Goal: Complete application form

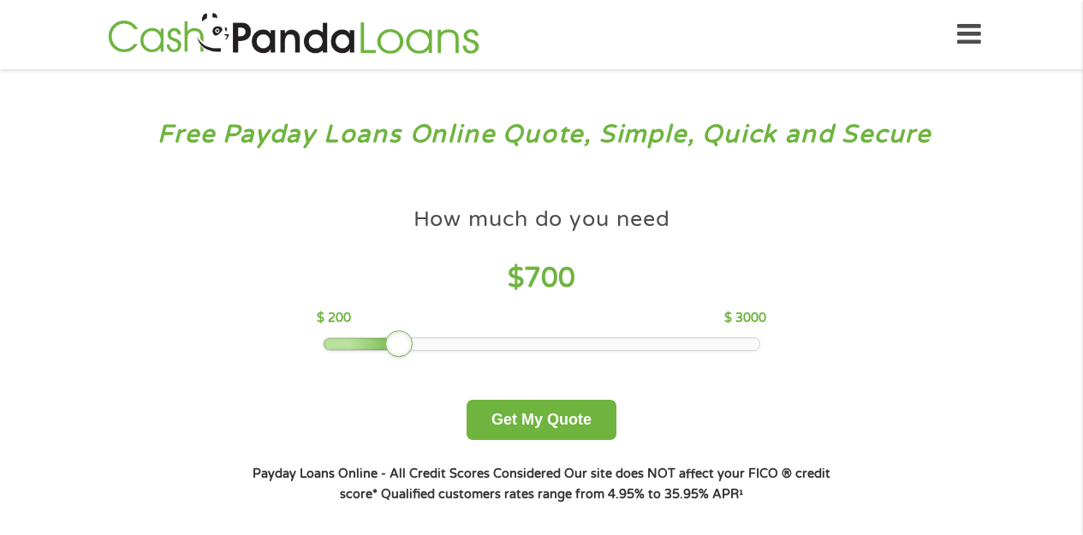
drag, startPoint x: 448, startPoint y: 345, endPoint x: 402, endPoint y: 349, distance: 46.4
click at [402, 349] on div at bounding box center [398, 344] width 27 height 27
click at [521, 434] on button "Get My Quote" at bounding box center [542, 420] width 150 height 40
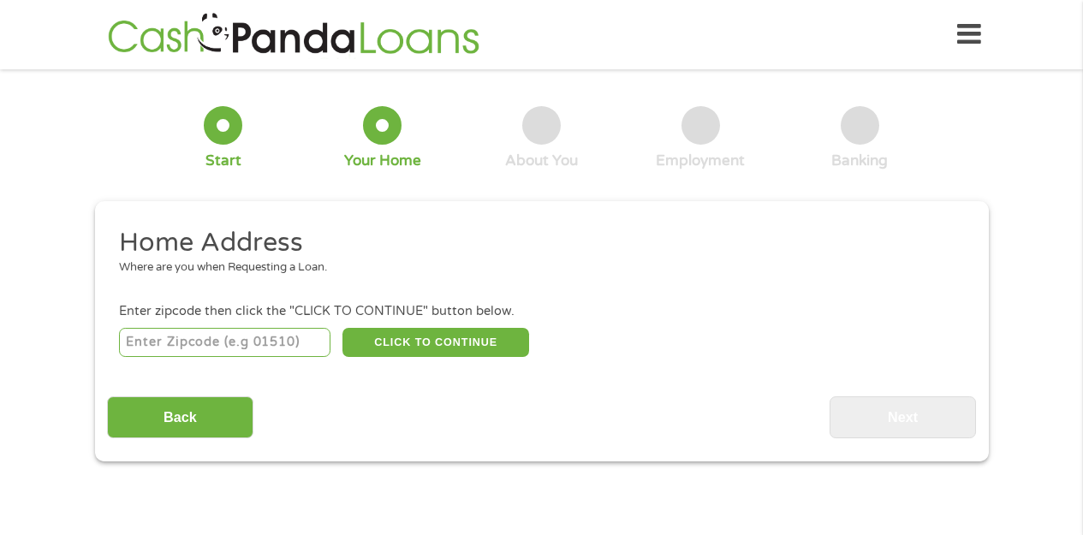
scroll to position [4, 0]
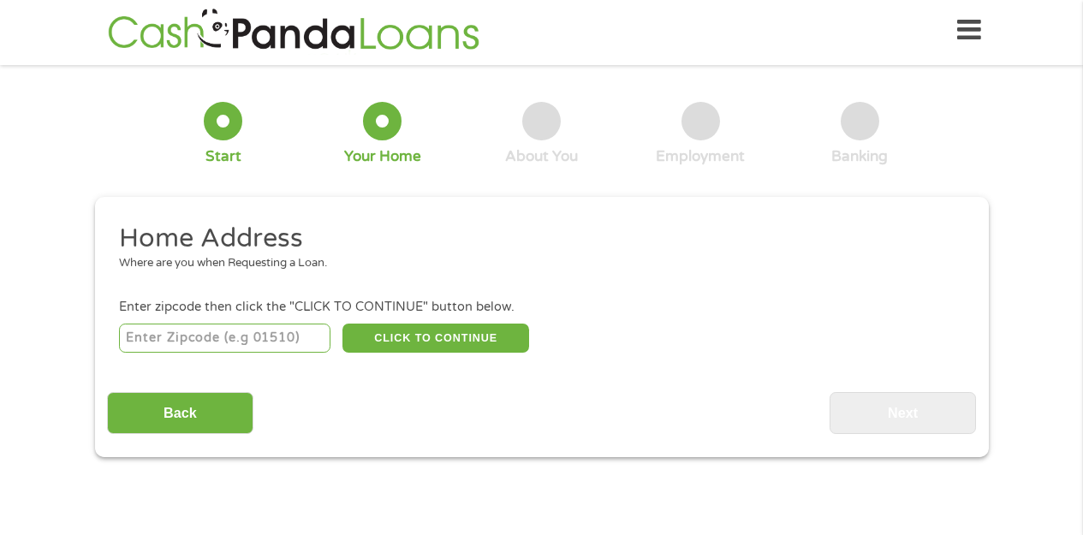
click at [243, 343] on input "number" at bounding box center [225, 338] width 212 height 29
type input "56361"
click at [369, 328] on button "CLICK TO CONTINUE" at bounding box center [436, 338] width 187 height 29
type input "56361"
type input "Parkers Prairie"
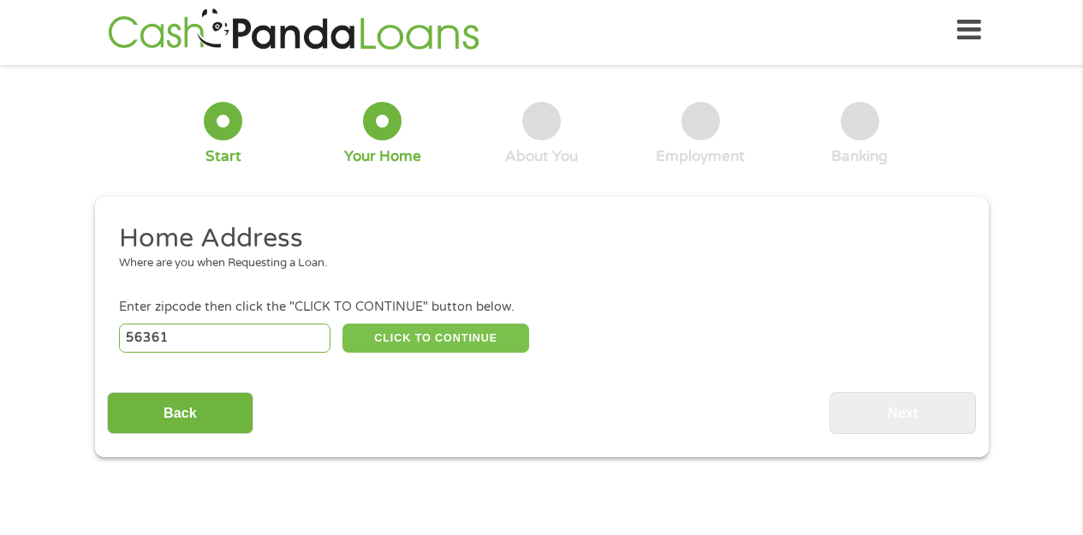
select select "[US_STATE]"
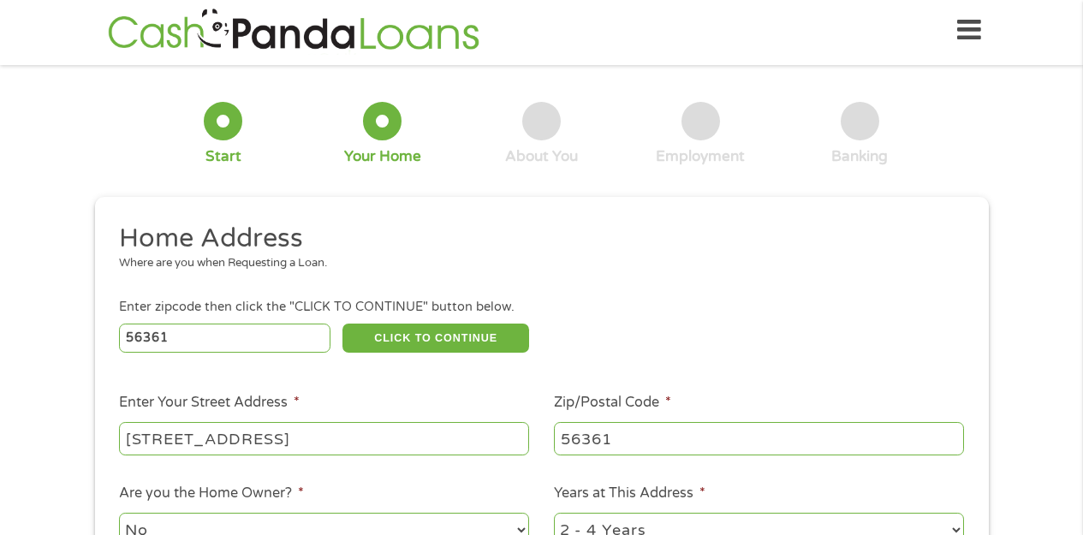
type input "[STREET_ADDRESS]"
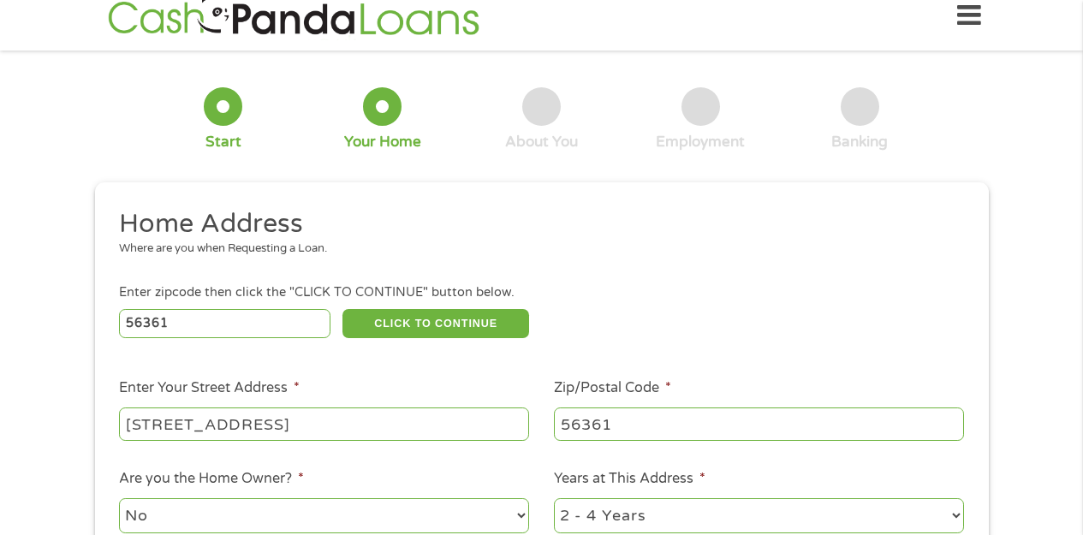
select select "yes"
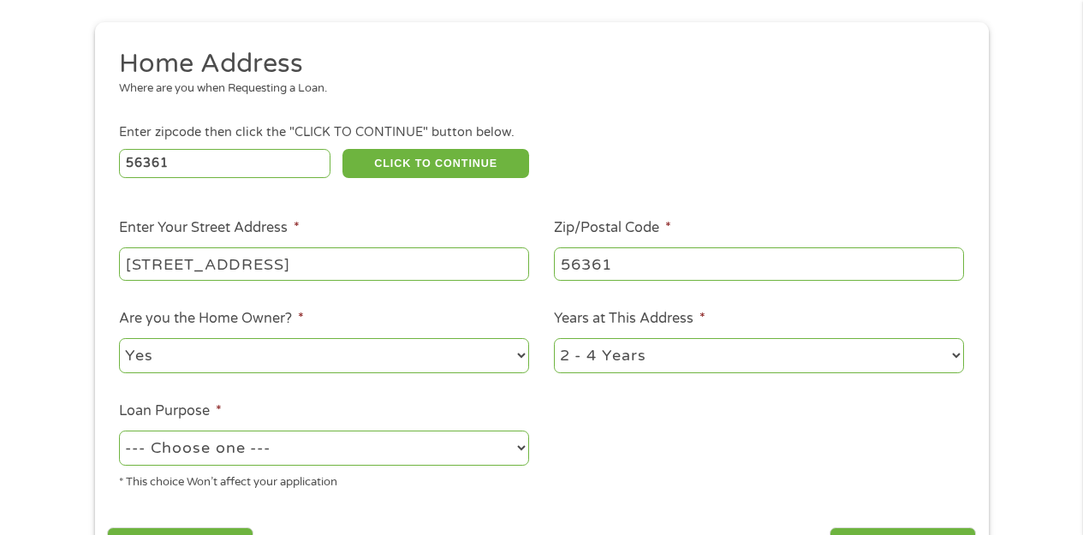
select select "12months"
select select "paybills"
click at [549, 421] on ul "Home Address Where are you when Requesting a Loan. Enter zipcode then click the…" at bounding box center [541, 275] width 869 height 457
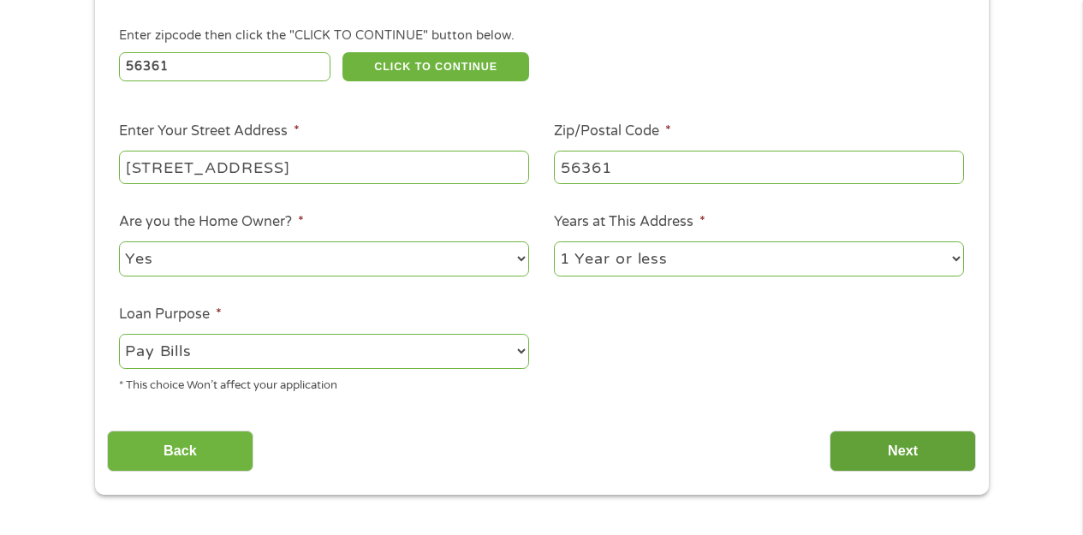
click at [882, 444] on input "Next" at bounding box center [903, 452] width 146 height 42
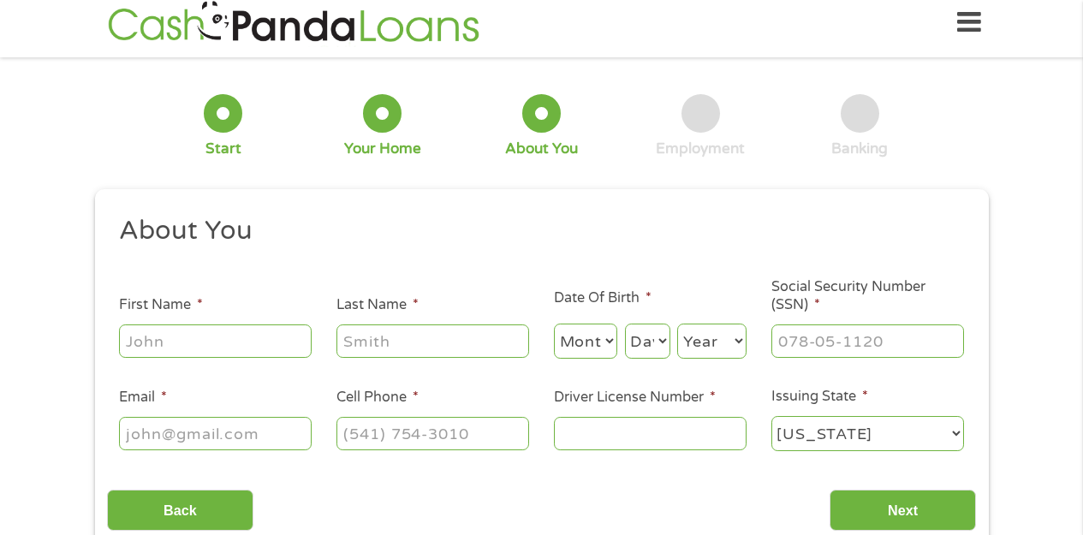
scroll to position [4, 0]
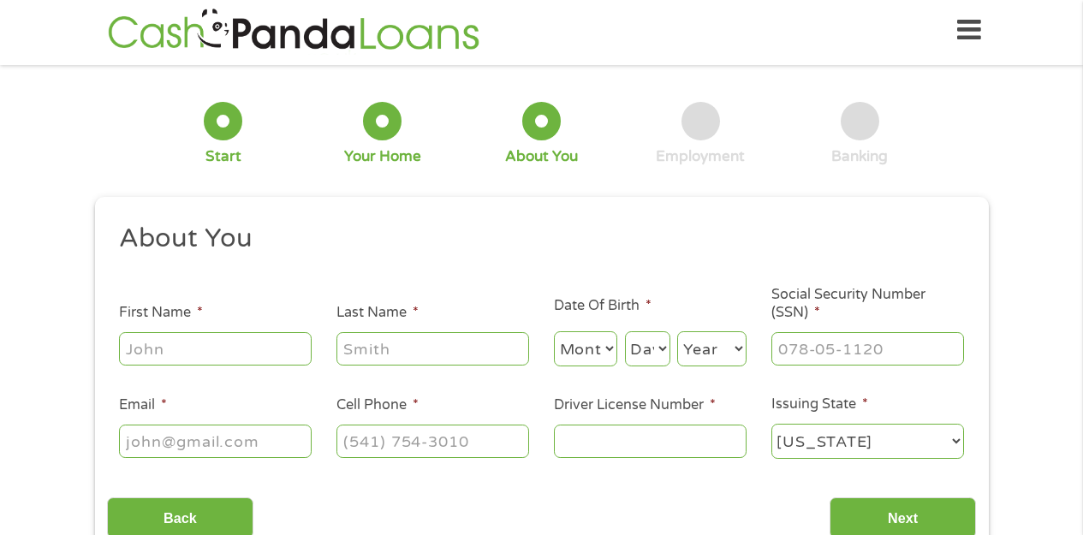
drag, startPoint x: 301, startPoint y: 354, endPoint x: 304, endPoint y: 367, distance: 13.1
type input "[PERSON_NAME]"
select select "7"
select select "30"
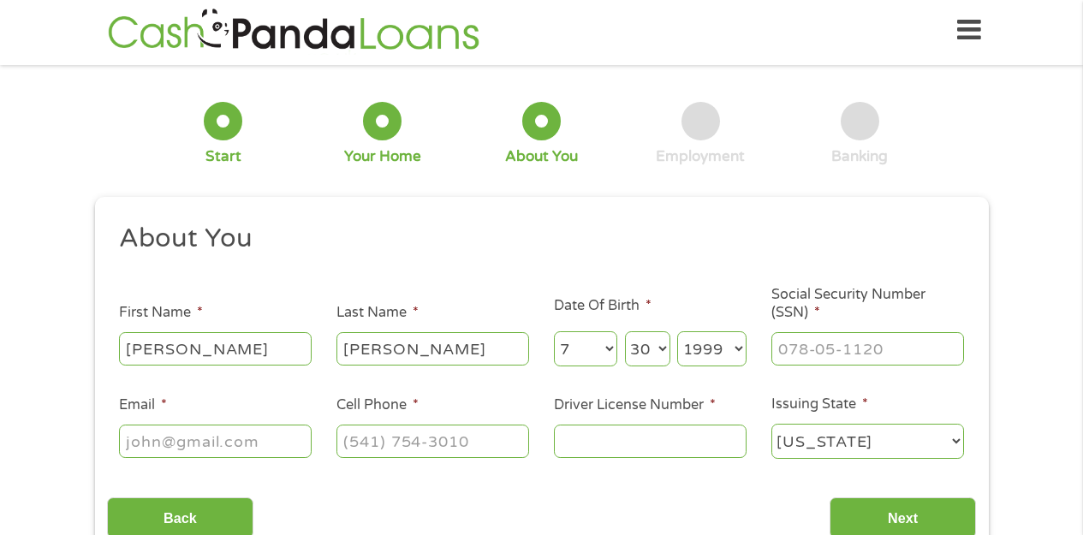
select select "1991"
type input "005-92-8891"
type input "[EMAIL_ADDRESS][DOMAIN_NAME]"
type input "[PHONE_NUMBER]"
click at [695, 450] on input "Driver License Number *" at bounding box center [650, 441] width 193 height 33
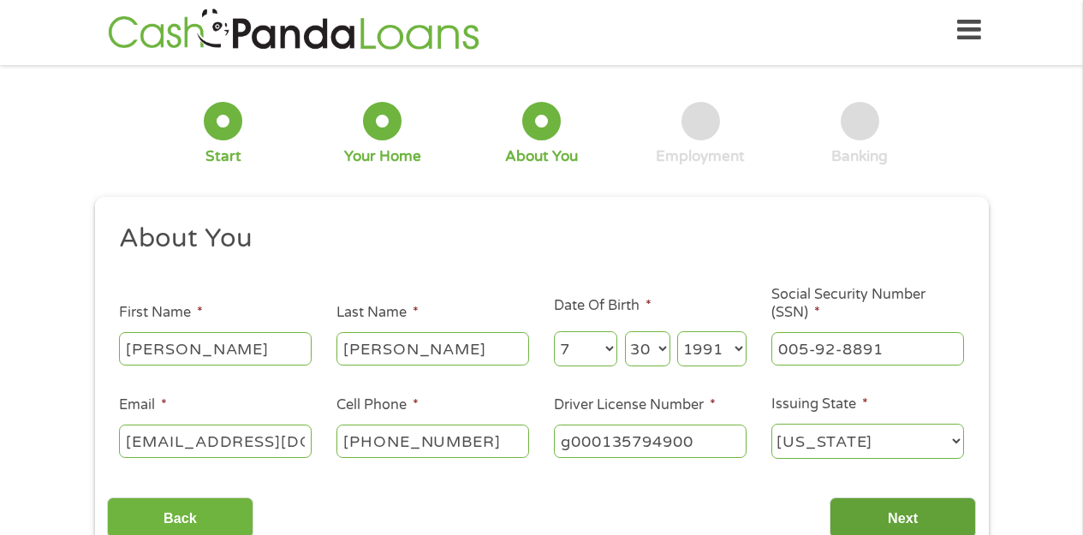
type input "g000135794900"
click at [878, 507] on input "Next" at bounding box center [903, 518] width 146 height 42
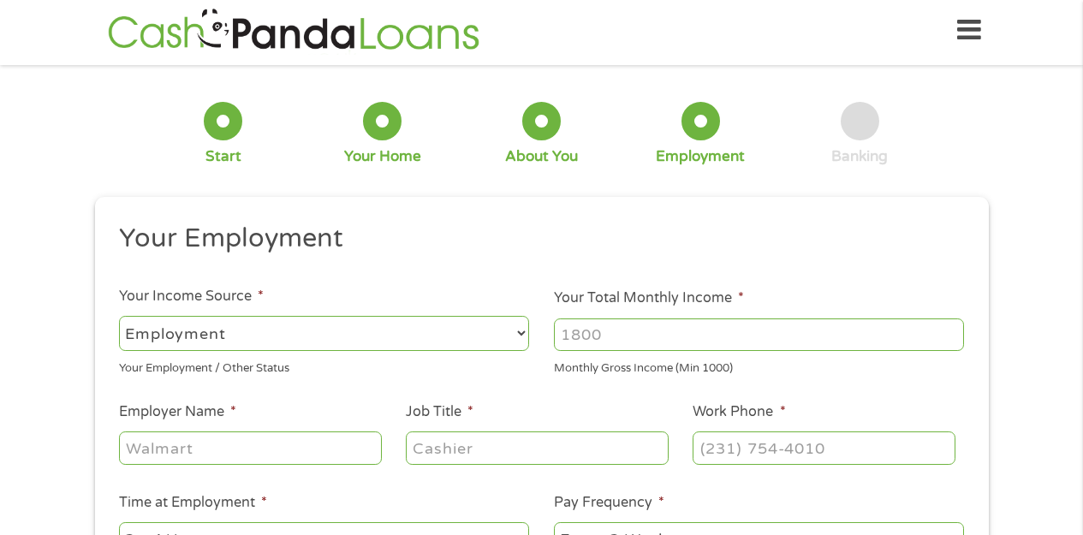
scroll to position [7, 7]
click at [652, 336] on input "Your Total Monthly Income *" at bounding box center [759, 335] width 410 height 33
click at [795, 337] on input "Your Total Monthly Income *" at bounding box center [759, 335] width 410 height 33
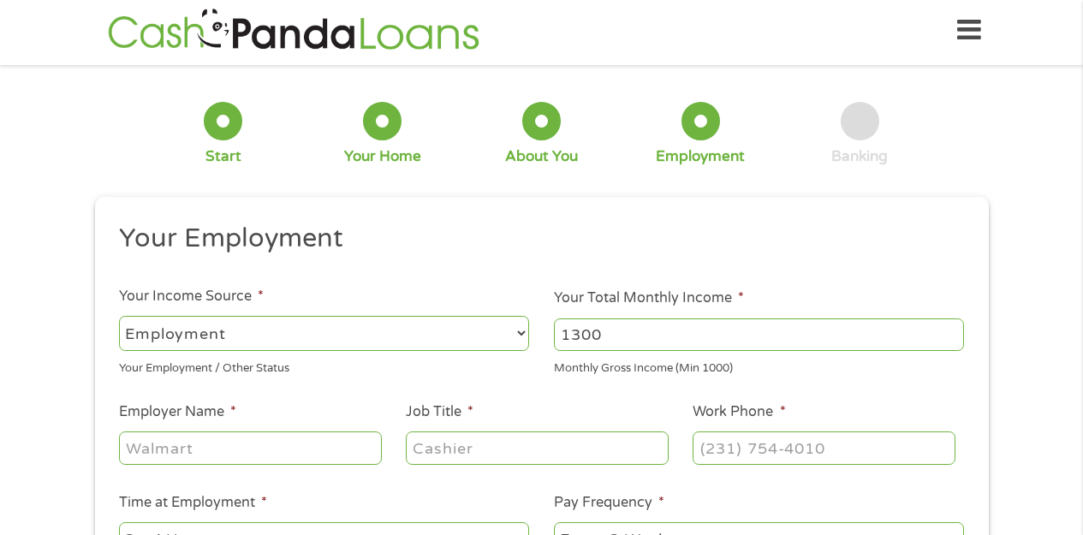
type input "1300"
click at [319, 450] on input "Employer Name *" at bounding box center [250, 448] width 262 height 33
type input "good samaritan society"
type input "cna"
type input "[PHONE_NUMBER]"
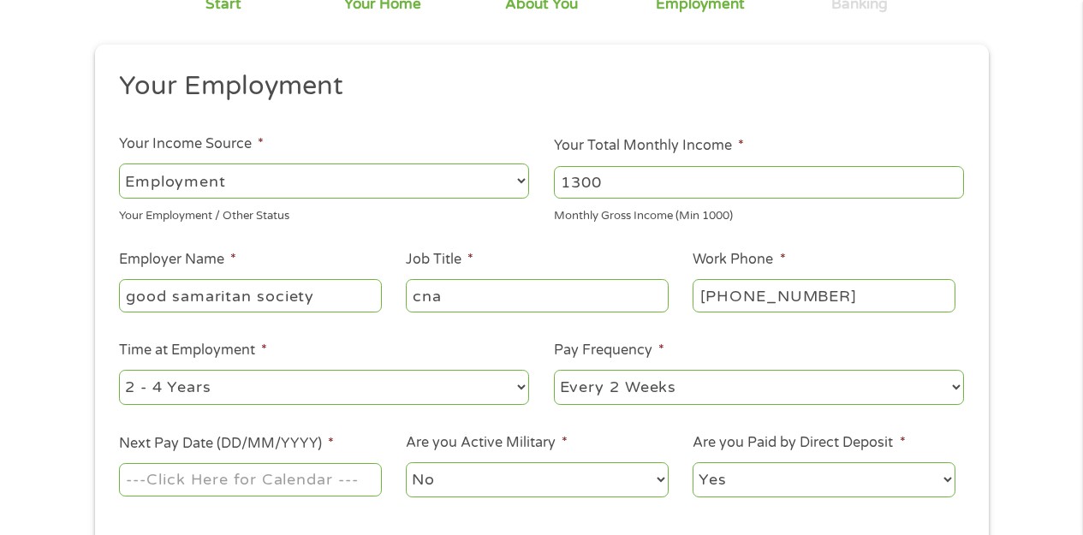
scroll to position [170, 0]
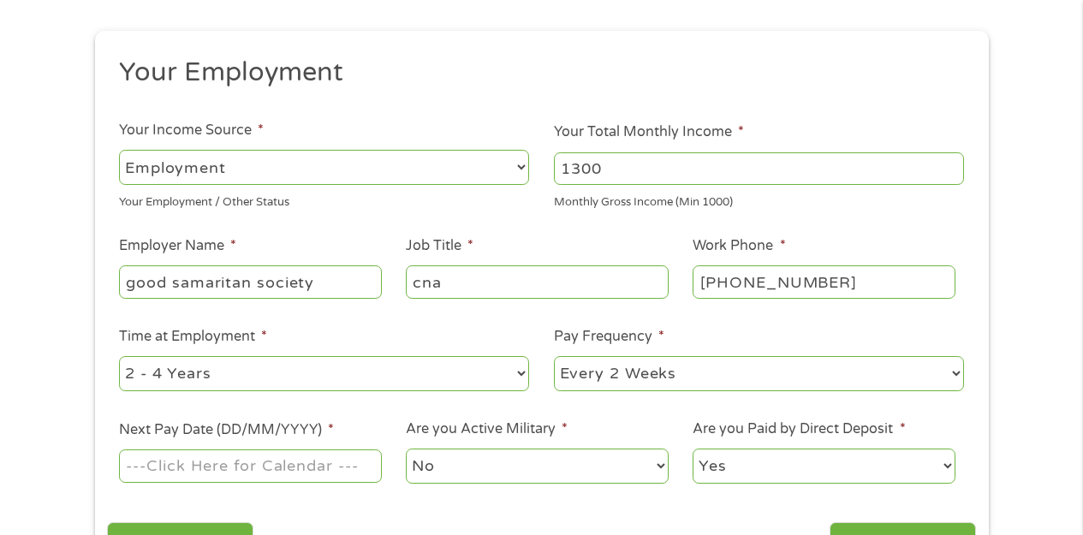
select select "12months"
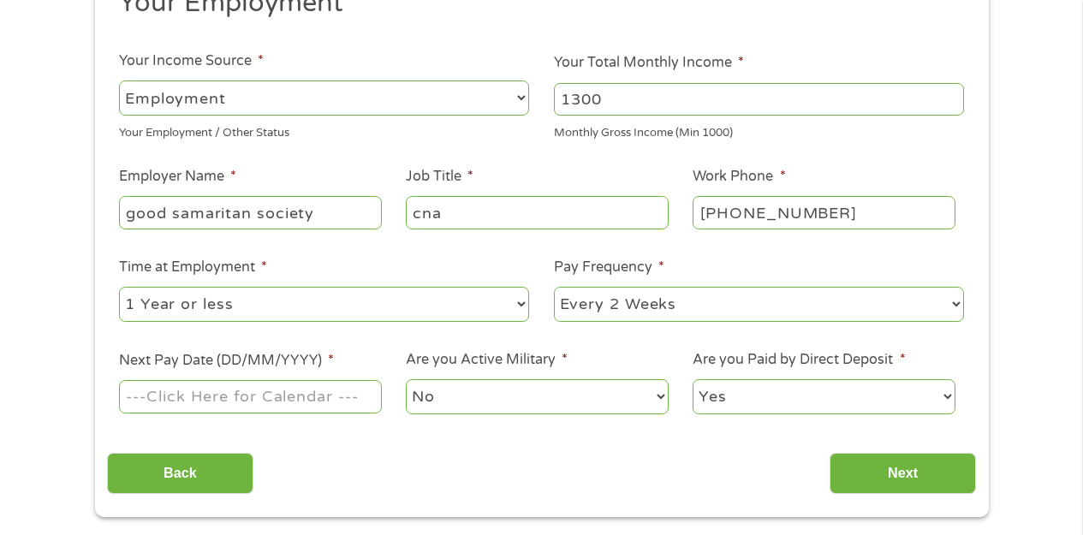
scroll to position [244, 0]
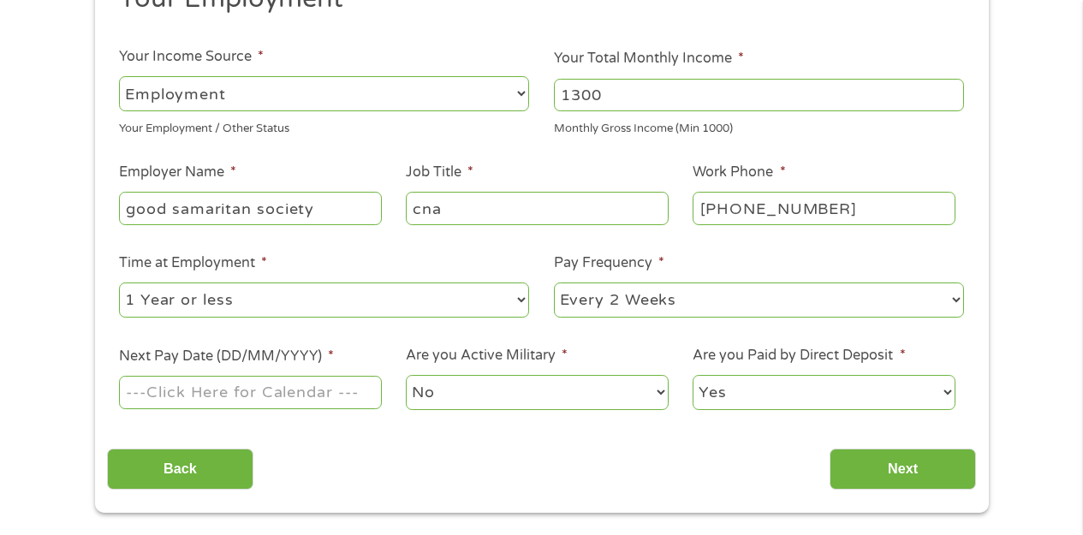
click at [290, 399] on input "Next Pay Date (DD/MM/YYYY) *" at bounding box center [250, 392] width 262 height 33
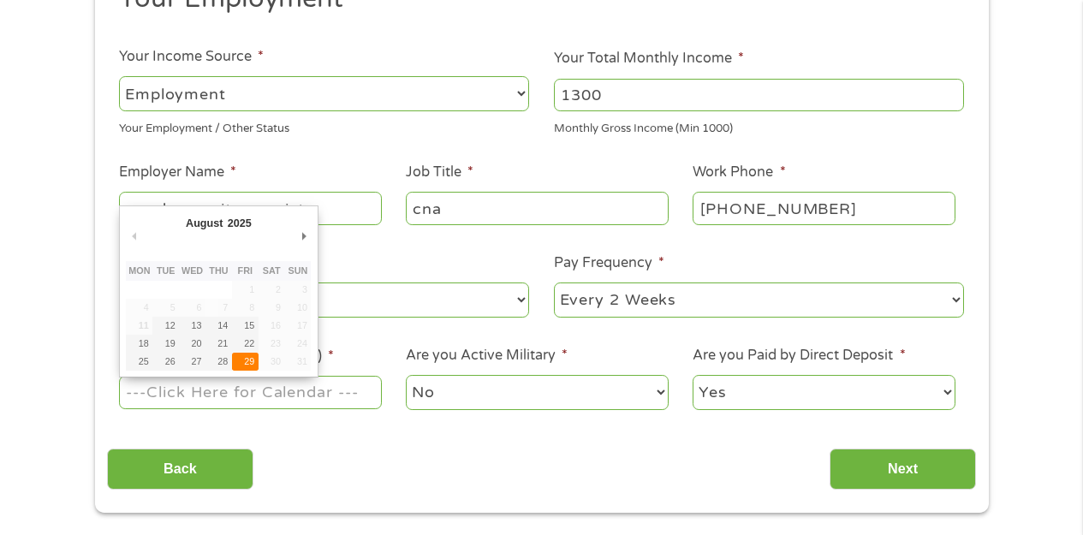
type input "[DATE]"
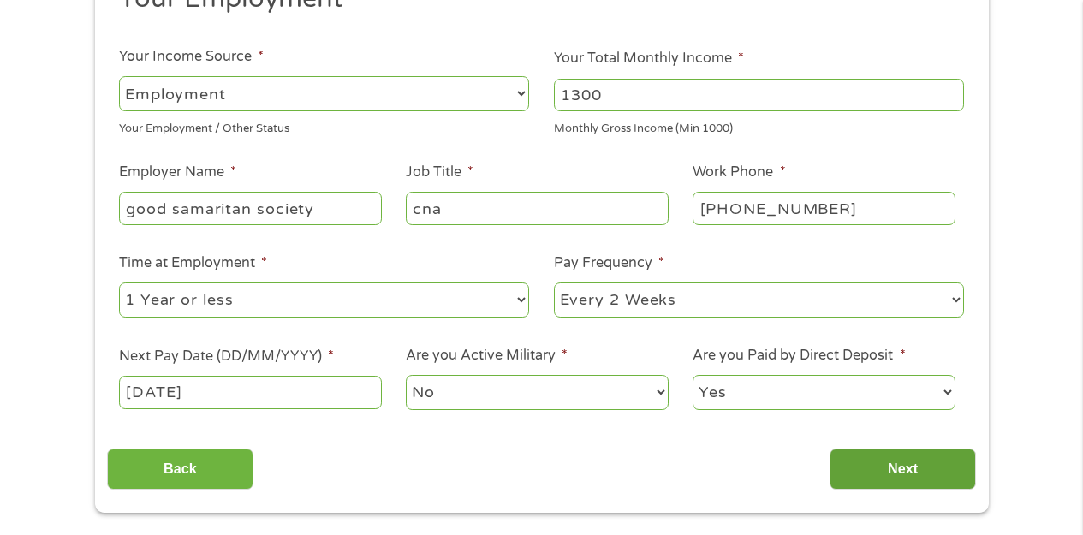
click at [871, 466] on input "Next" at bounding box center [903, 470] width 146 height 42
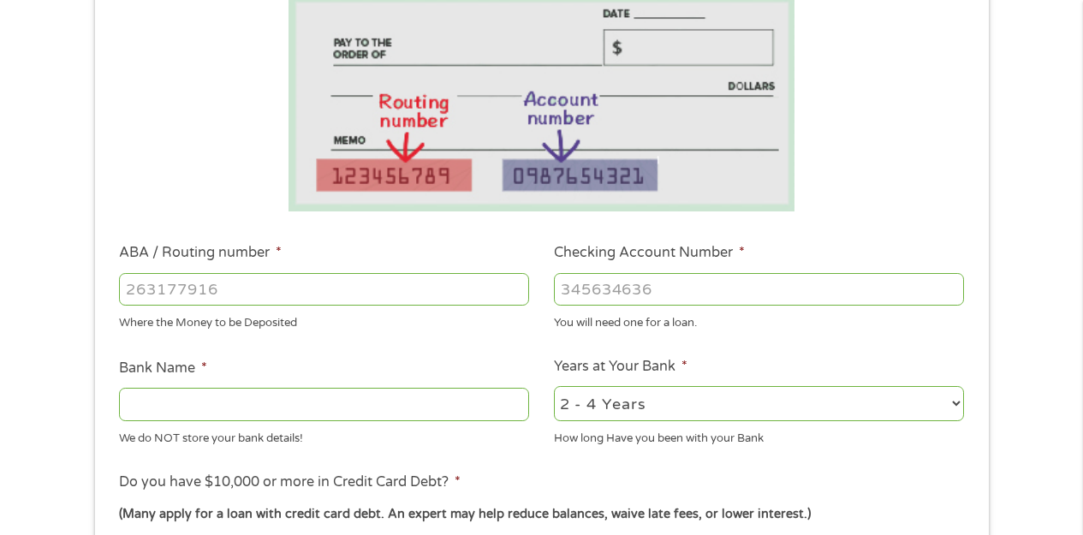
scroll to position [307, 0]
click at [347, 293] on input "ABA / Routing number *" at bounding box center [324, 289] width 410 height 33
type input "103100195"
type input "CENTRAL NATIONAL BANK TRUST"
type input "103100195"
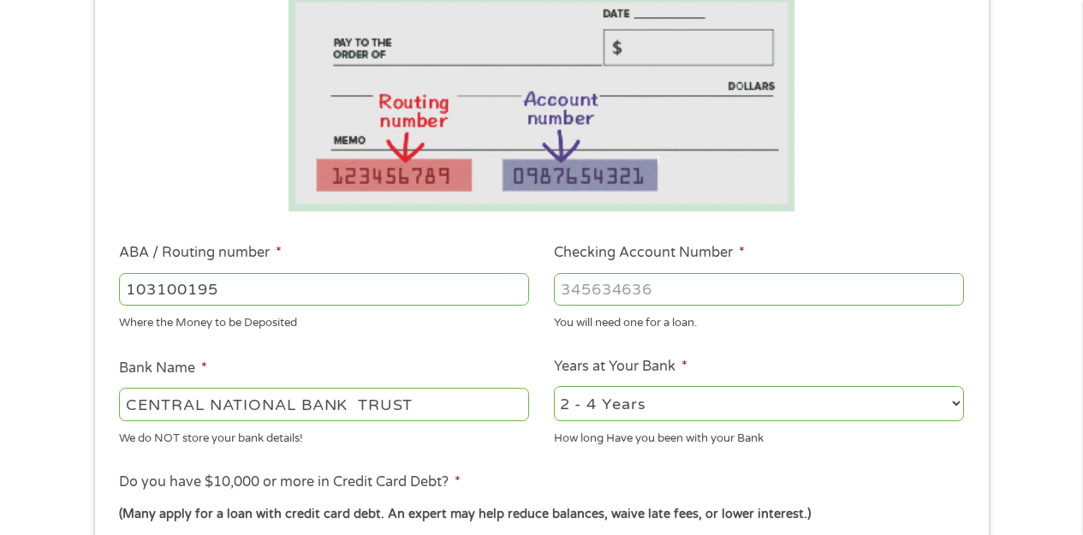
click at [617, 287] on input "Checking Account Number *" at bounding box center [759, 289] width 410 height 33
type input "[CREDIT_CARD_NUMBER]"
select select "24months"
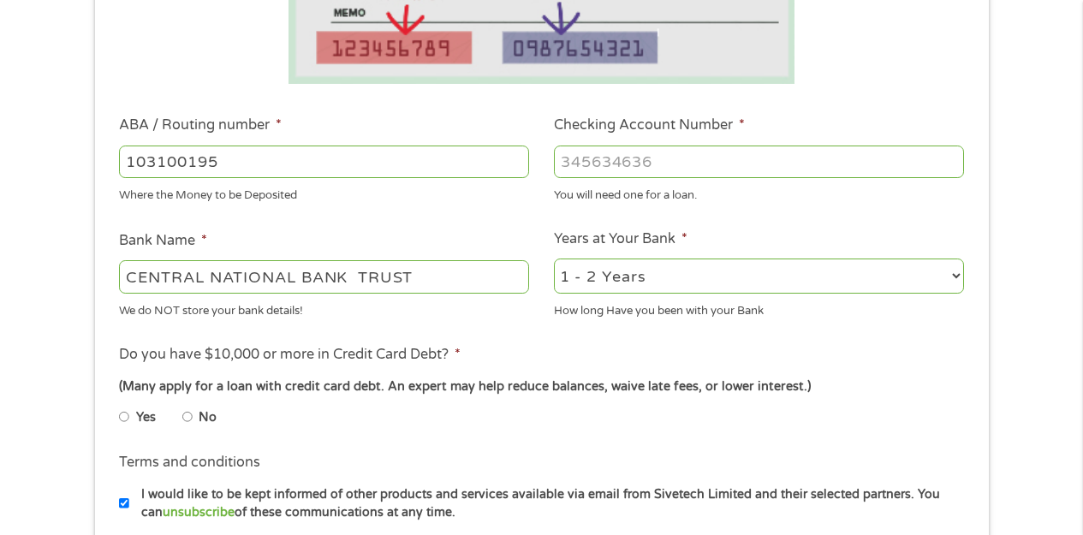
scroll to position [438, 0]
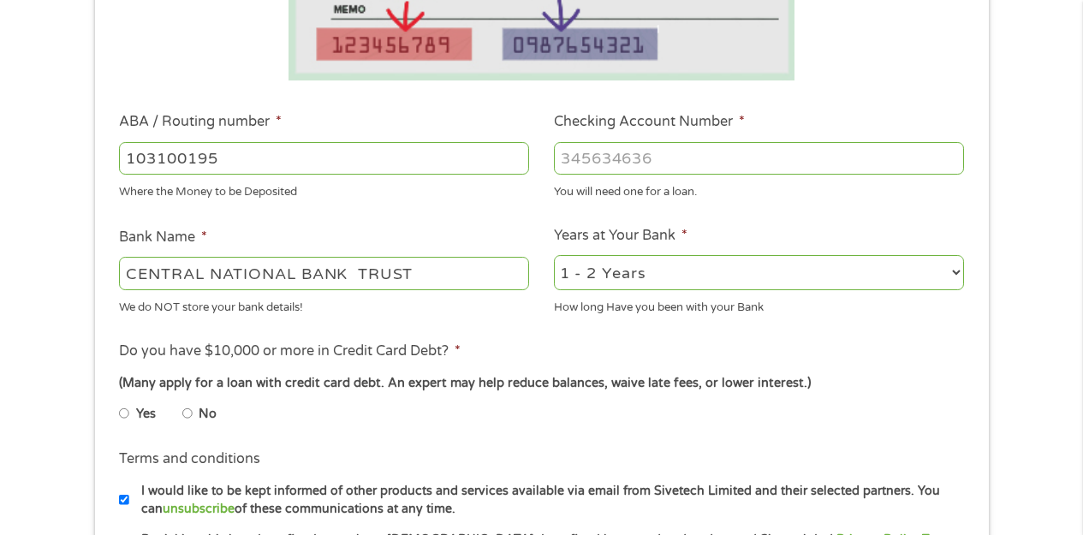
click at [199, 406] on label "No" at bounding box center [208, 414] width 18 height 19
click at [193, 406] on input "No" at bounding box center [187, 413] width 10 height 27
radio input "true"
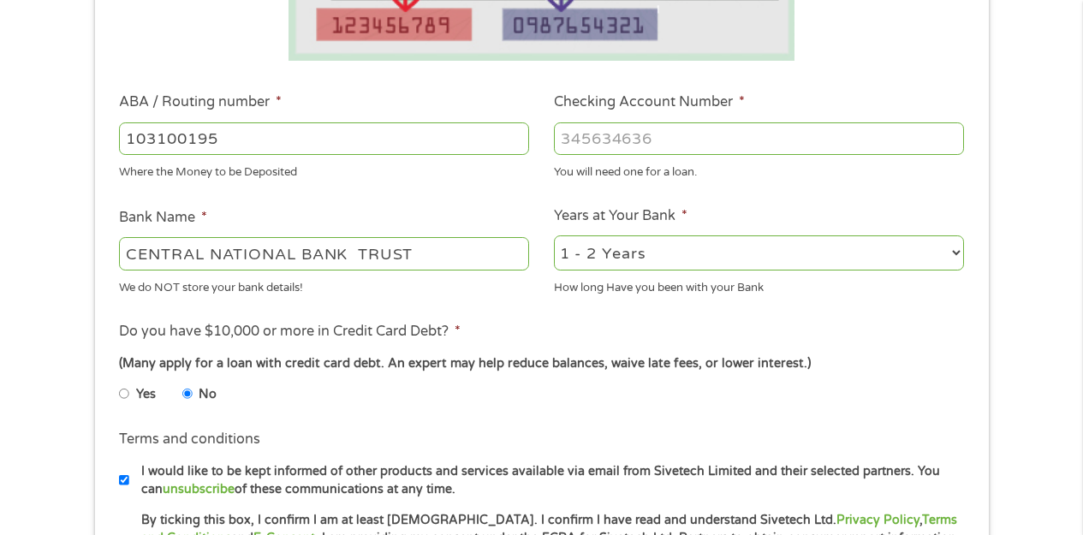
scroll to position [594, 0]
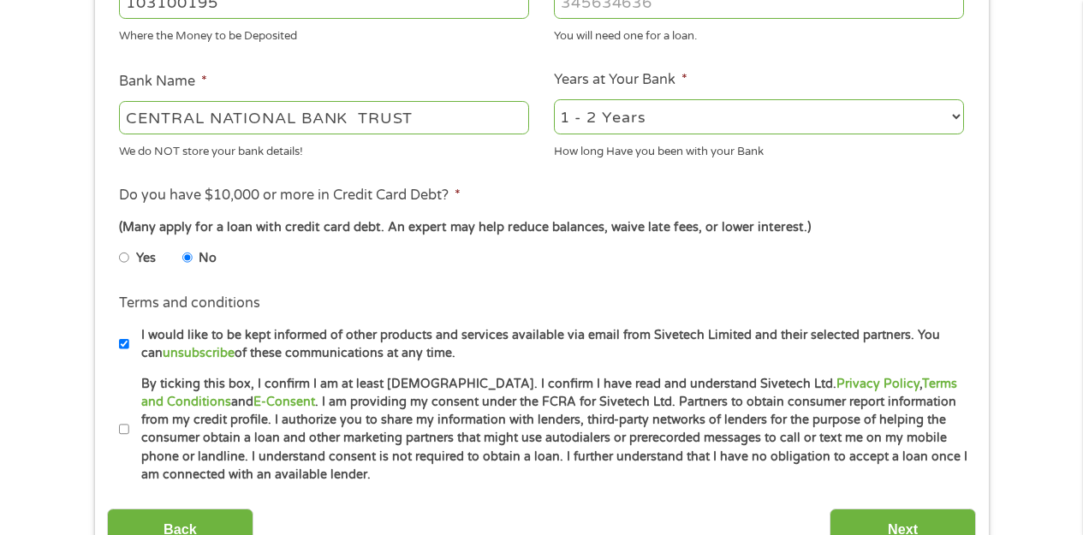
click at [150, 421] on label "By ticking this box, I confirm I am at least [DEMOGRAPHIC_DATA]. I confirm I ha…" at bounding box center [549, 430] width 840 height 110
click at [129, 421] on input "By ticking this box, I confirm I am at least [DEMOGRAPHIC_DATA]. I confirm I ha…" at bounding box center [124, 429] width 10 height 27
checkbox input "true"
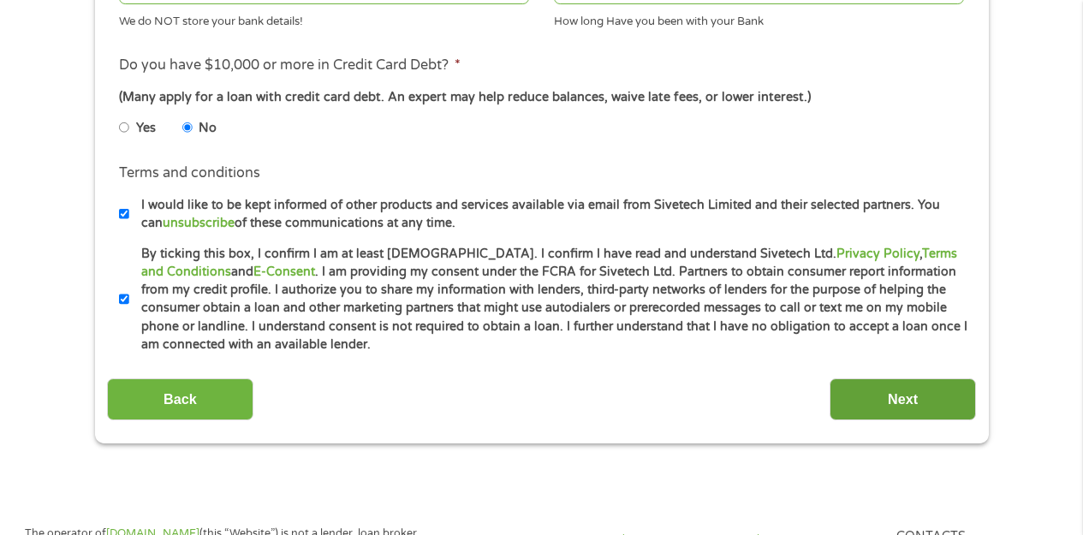
click at [860, 396] on input "Next" at bounding box center [903, 399] width 146 height 42
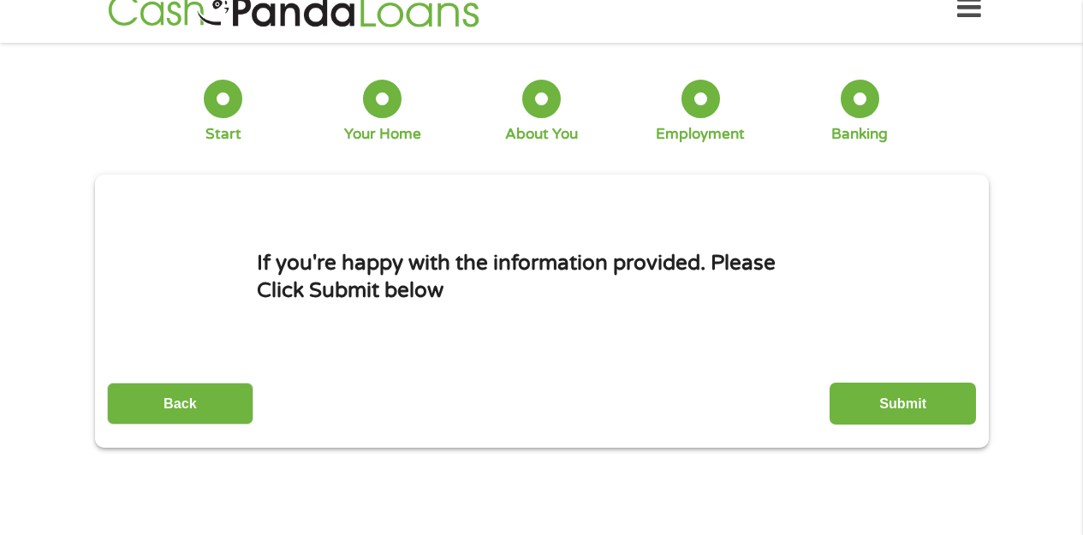
scroll to position [4, 0]
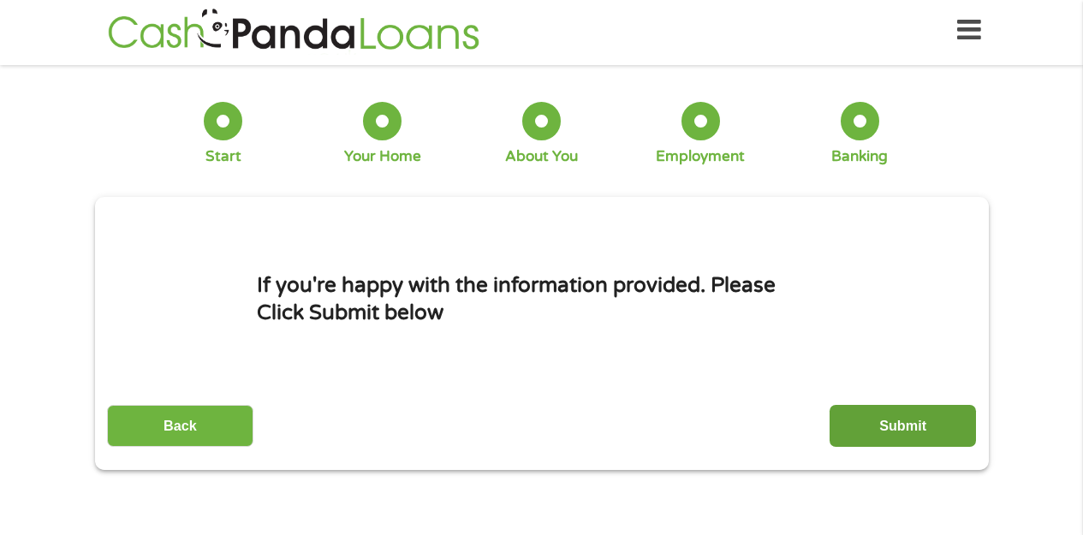
click at [877, 445] on input "Submit" at bounding box center [903, 426] width 146 height 42
